Goal: Task Accomplishment & Management: Manage account settings

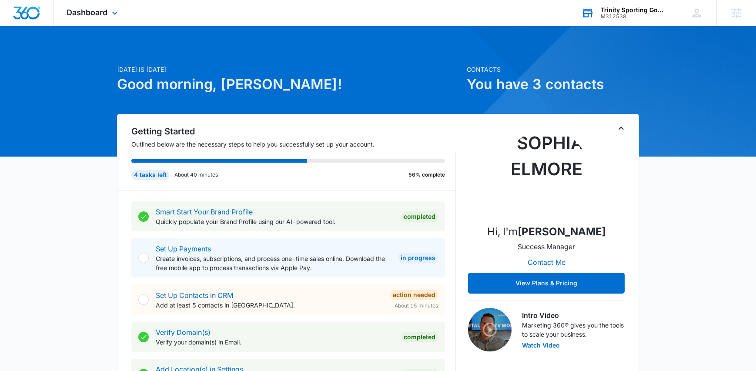
click at [639, 10] on div "Trinity Sporting Goods LLC" at bounding box center [631, 10] width 63 height 7
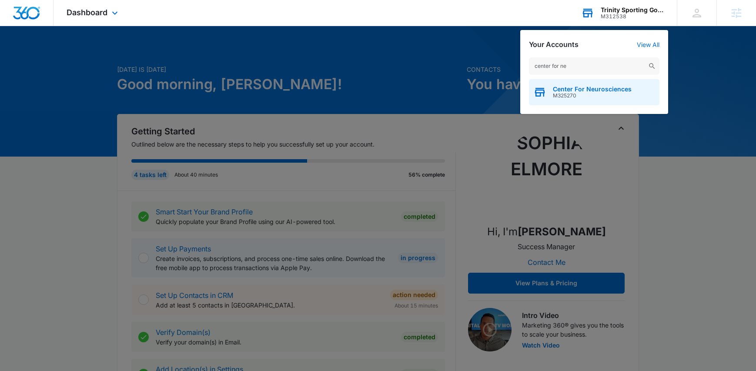
type input "center for ne"
click at [560, 99] on div "Center For Neurosciences M325270" at bounding box center [594, 92] width 130 height 26
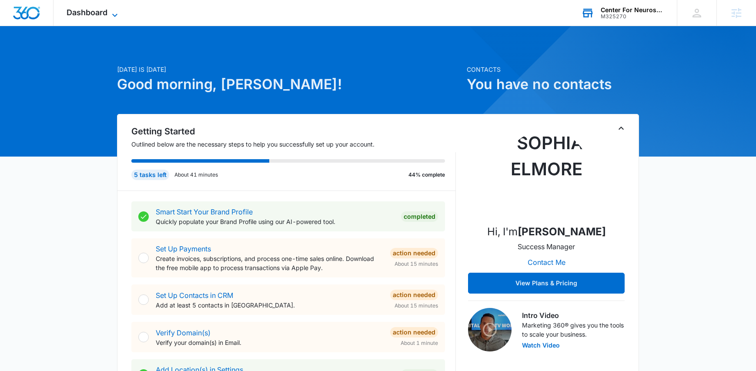
click at [88, 14] on span "Dashboard" at bounding box center [87, 12] width 41 height 9
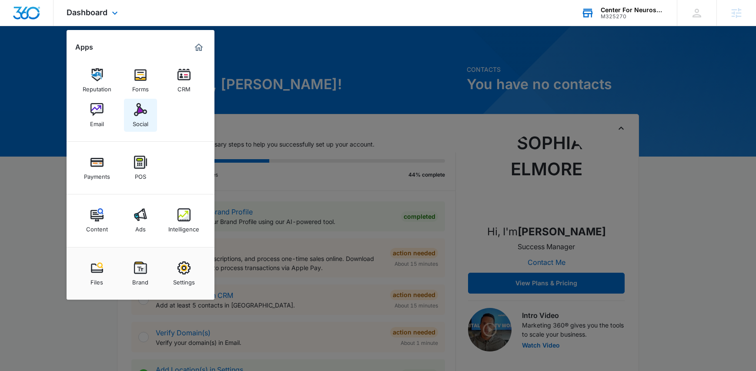
click at [140, 116] on div "Social" at bounding box center [141, 121] width 16 height 11
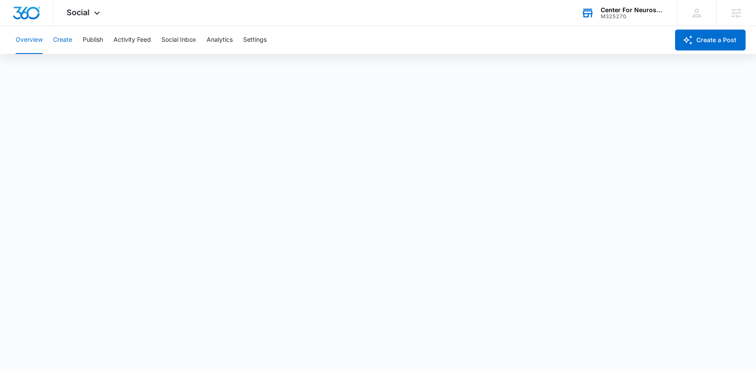
click at [70, 42] on button "Create" at bounding box center [62, 40] width 19 height 28
click at [83, 64] on button "Approvals" at bounding box center [84, 66] width 29 height 24
click at [68, 20] on div "Social Apps Reputation Forms CRM Email Social Payments POS Content Ads Intellig…" at bounding box center [84, 13] width 62 height 26
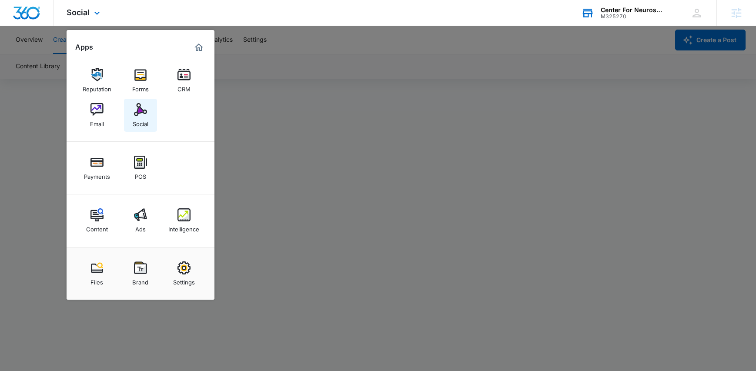
click at [145, 116] on div "Social" at bounding box center [141, 121] width 16 height 11
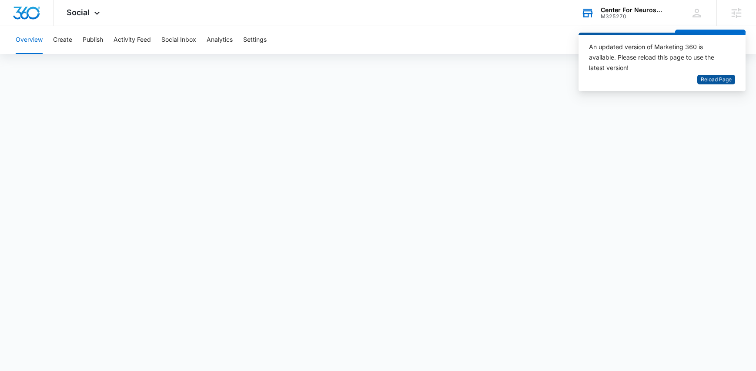
click at [639, 81] on span "Reload Page" at bounding box center [715, 80] width 31 height 8
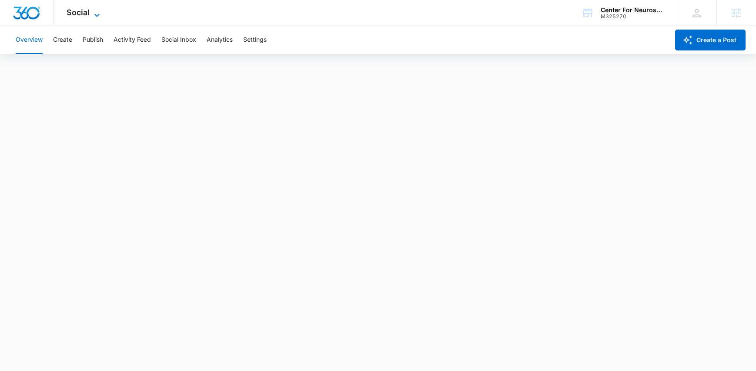
click at [81, 9] on span "Social" at bounding box center [78, 12] width 23 height 9
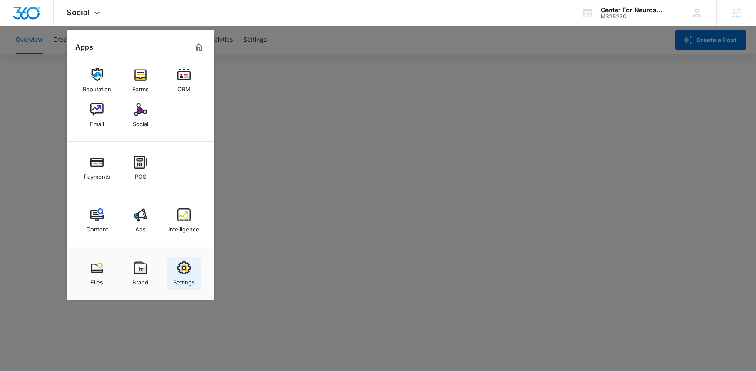
click at [181, 265] on img at bounding box center [183, 267] width 13 height 13
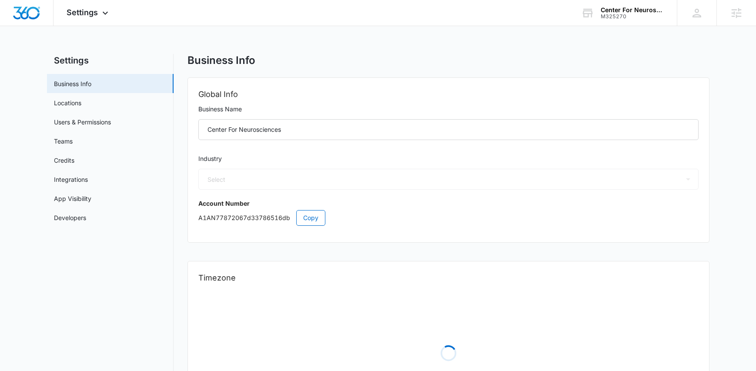
select select "13"
select select "US"
select select "America/Denver"
click at [81, 126] on link "Users & Permissions" at bounding box center [82, 121] width 57 height 9
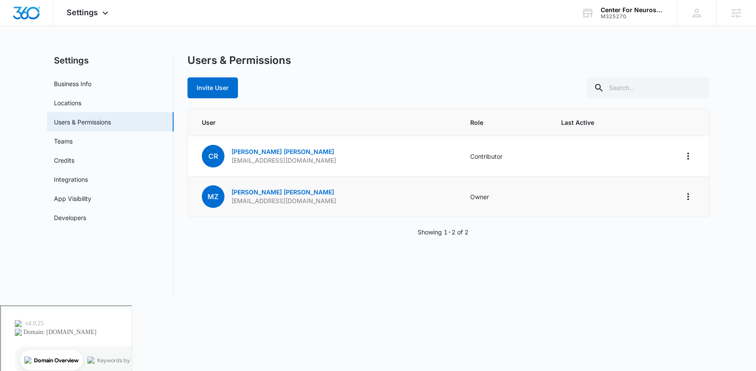
drag, startPoint x: 344, startPoint y: 204, endPoint x: 227, endPoint y: 202, distance: 117.0
click at [227, 202] on td "MZ Monica Zuniga-Quesnel mzuniga-quesnel@neurotucson.com" at bounding box center [324, 196] width 272 height 40
click at [256, 208] on td "MZ Monica Zuniga-Quesnel mzuniga-quesnel@neurotucson.com" at bounding box center [324, 196] width 272 height 40
